Goal: Contribute content: Add original content to the website for others to see

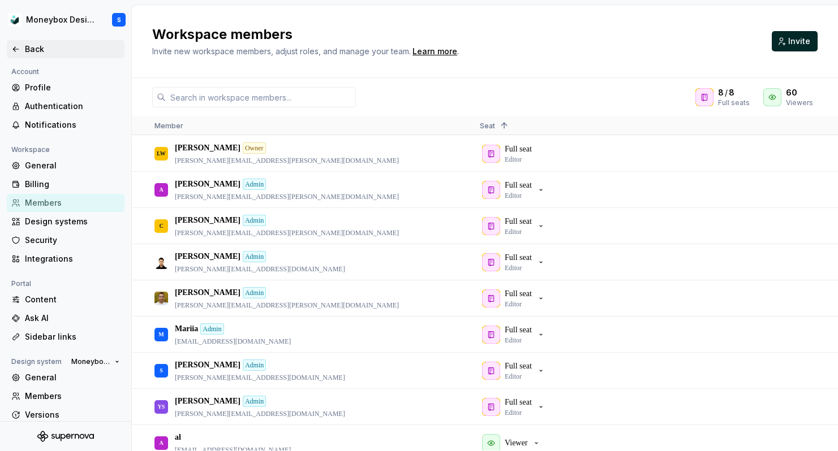
click at [25, 48] on div "Back" at bounding box center [72, 49] width 95 height 11
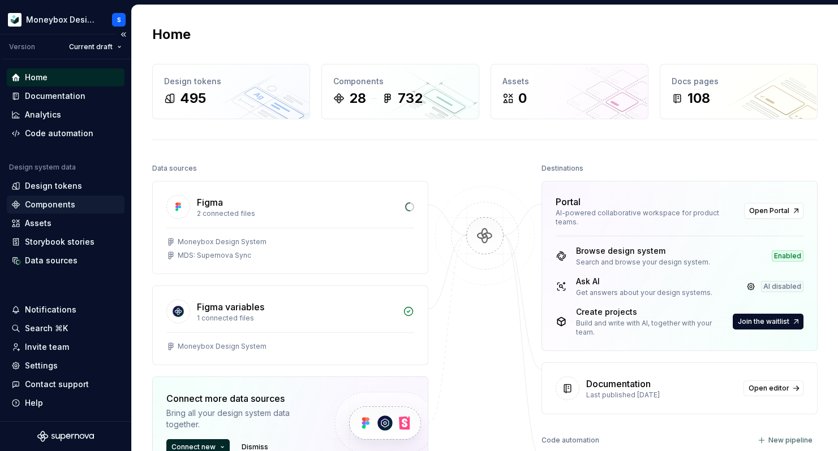
click at [80, 208] on div "Components" at bounding box center [65, 204] width 109 height 11
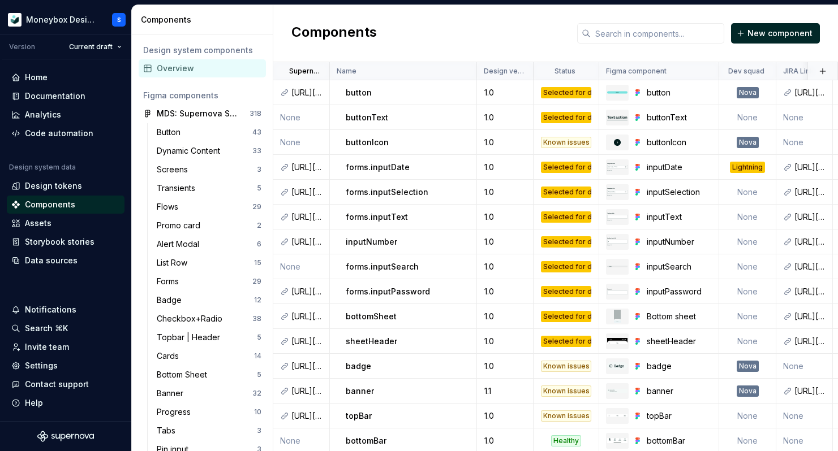
click at [457, 41] on div "Components New component" at bounding box center [555, 33] width 564 height 57
drag, startPoint x: 294, startPoint y: 33, endPoint x: 426, endPoint y: 35, distance: 132.3
click at [426, 35] on div "Components New component" at bounding box center [555, 33] width 564 height 57
